Goal: Task Accomplishment & Management: Manage account settings

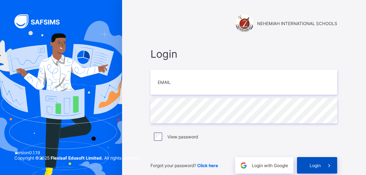
click at [321, 164] on span "Login" at bounding box center [315, 165] width 11 height 5
